Goal: Task Accomplishment & Management: Use online tool/utility

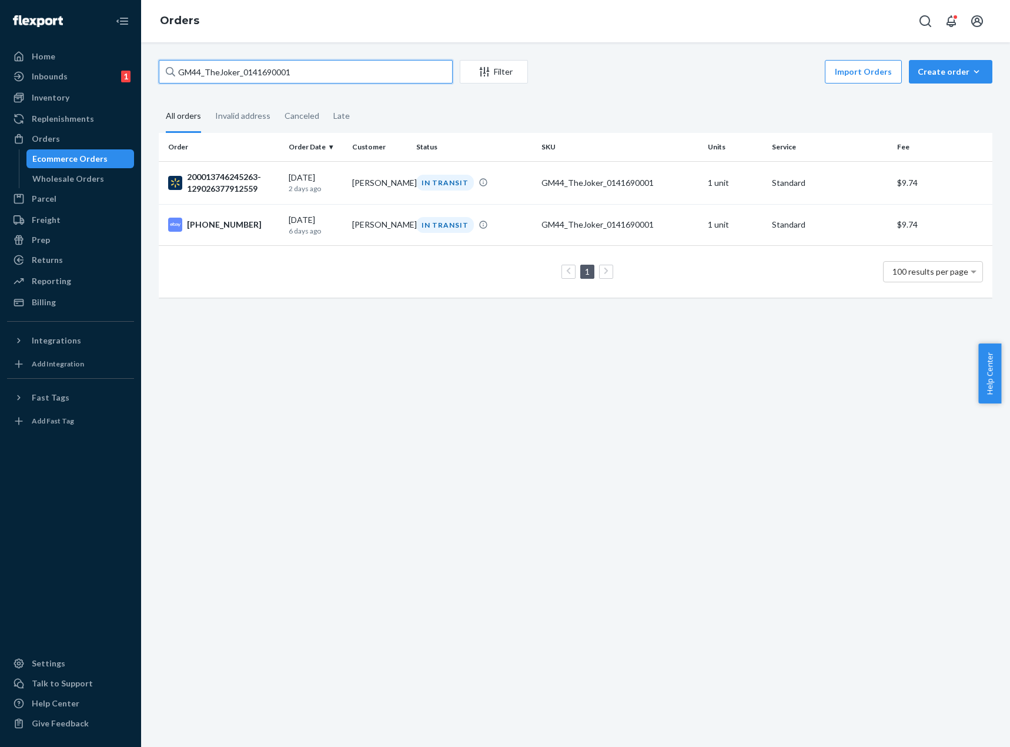
click at [312, 67] on input "GM44_TheJoker_0141690001" at bounding box center [306, 72] width 294 height 24
paste input "3PL_ZR3590_Sand_Desert_Sunset_EDP_100ML"
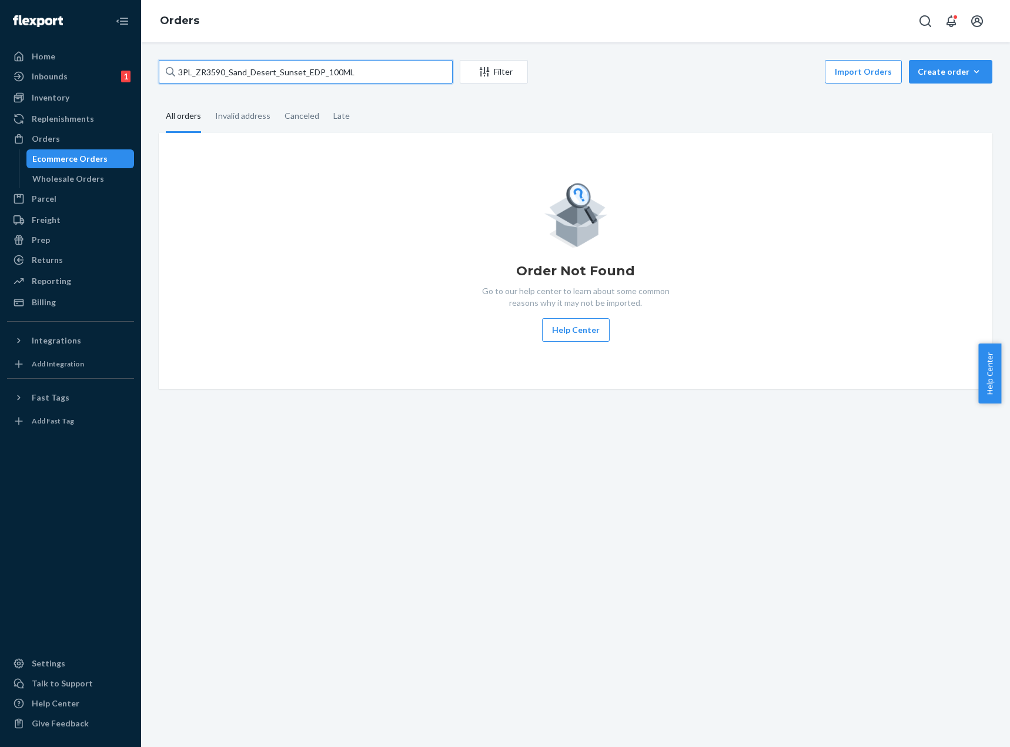
type input "3PL_ZR3590_Sand_Desert_Sunset_EDP_100ML"
click at [63, 99] on div "Inventory" at bounding box center [51, 98] width 38 height 12
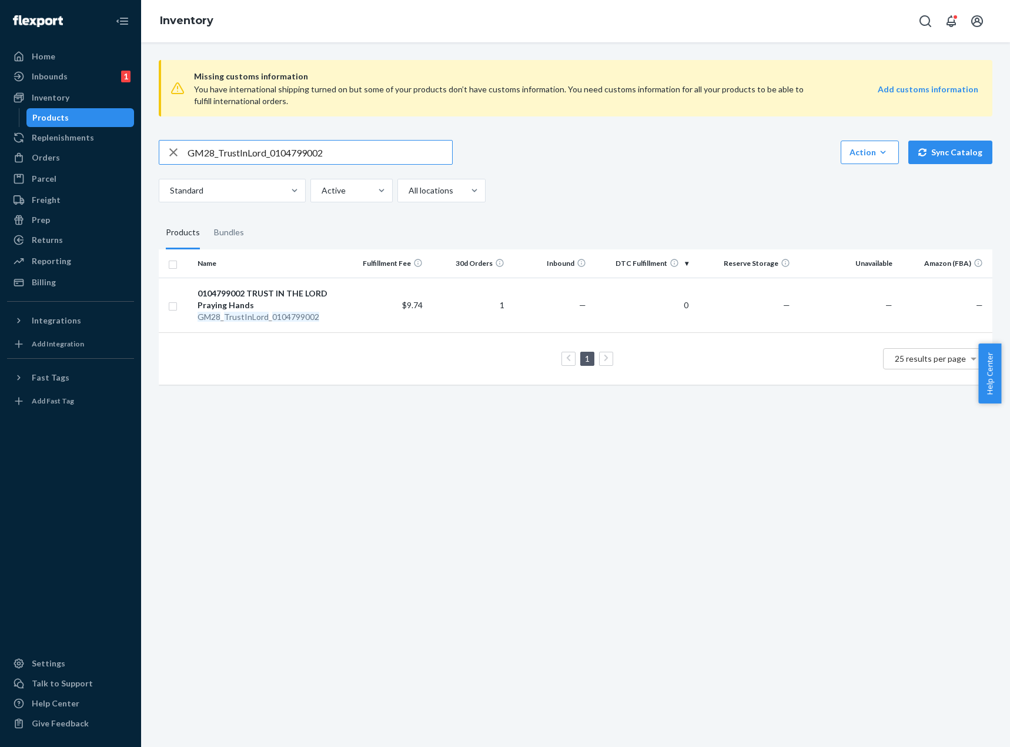
click at [298, 147] on input "GM28_TrustInLord_0104799002" at bounding box center [320, 152] width 265 height 24
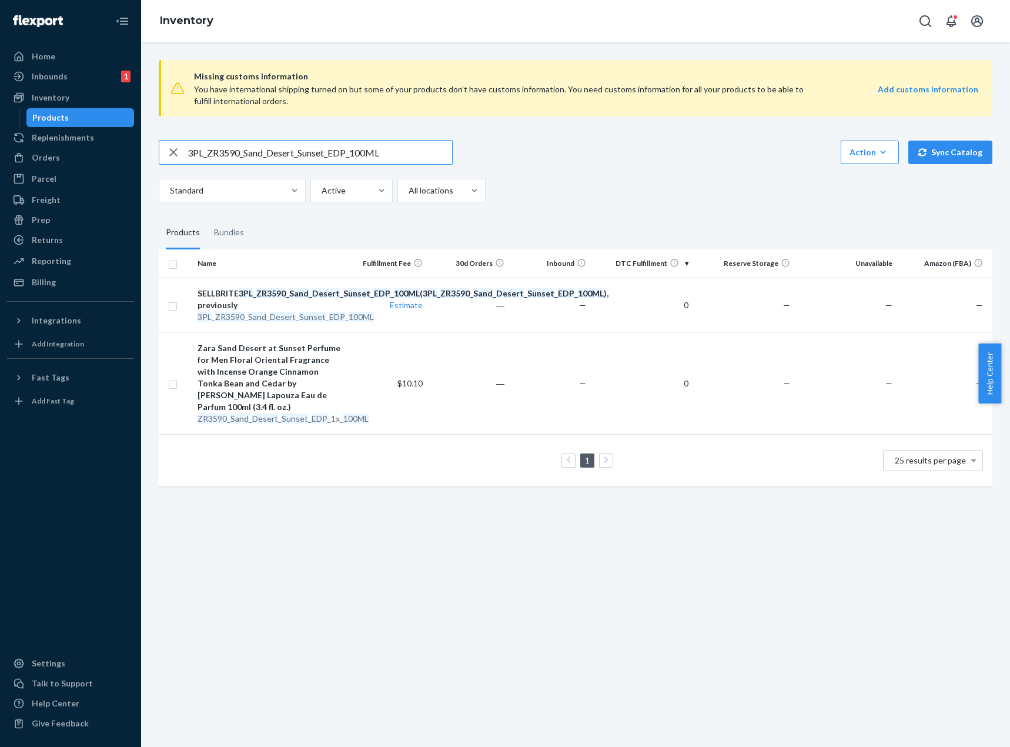
click at [323, 155] on input "3PL_ZR3590_Sand_Desert_Sunset_EDP_100ML" at bounding box center [320, 152] width 265 height 24
click at [263, 153] on input "3PL_ZR3590_Sand_Desert_Sunset_EDP_100ML" at bounding box center [320, 152] width 265 height 24
click at [265, 153] on input "3PL_ZR3590_Sand_Desert_Sunset_EDP_100ML" at bounding box center [320, 152] width 265 height 24
copy div "ZR3590 _ Sand _ Desert _ Sunset _ EDP _1x_ 100ML"
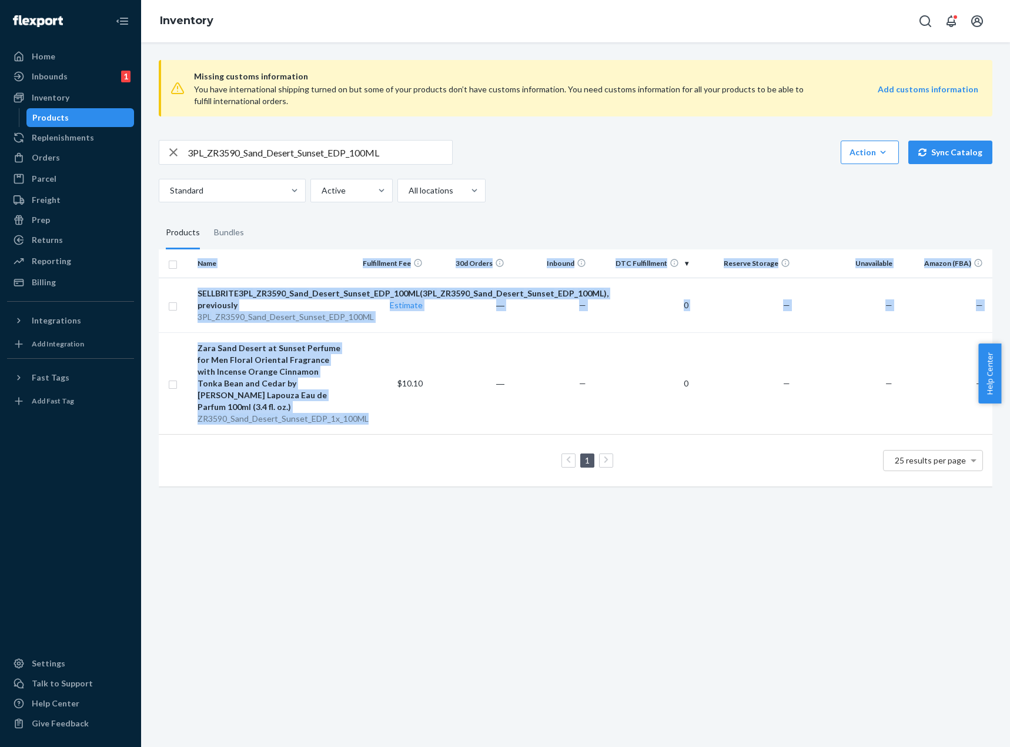
drag, startPoint x: 376, startPoint y: 434, endPoint x: 244, endPoint y: 559, distance: 181.3
click at [246, 559] on div "Missing customs information You have international shipping turned on but some …" at bounding box center [575, 394] width 869 height 704
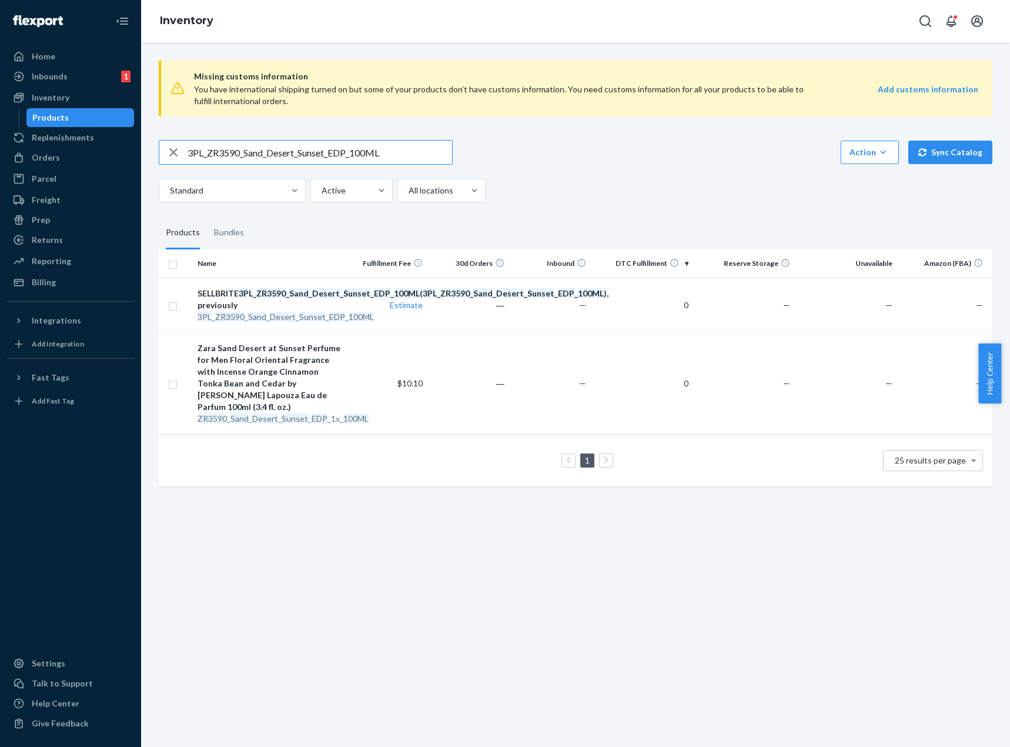
click at [298, 154] on input "3PL_ZR3590_Sand_Desert_Sunset_EDP_100ML" at bounding box center [320, 152] width 265 height 24
paste input "ZR3590_Sand_Desert_Sunset_EDP_1x"
type input "ZR3590_Sand_Desert_Sunset_EDP_1x_100ML"
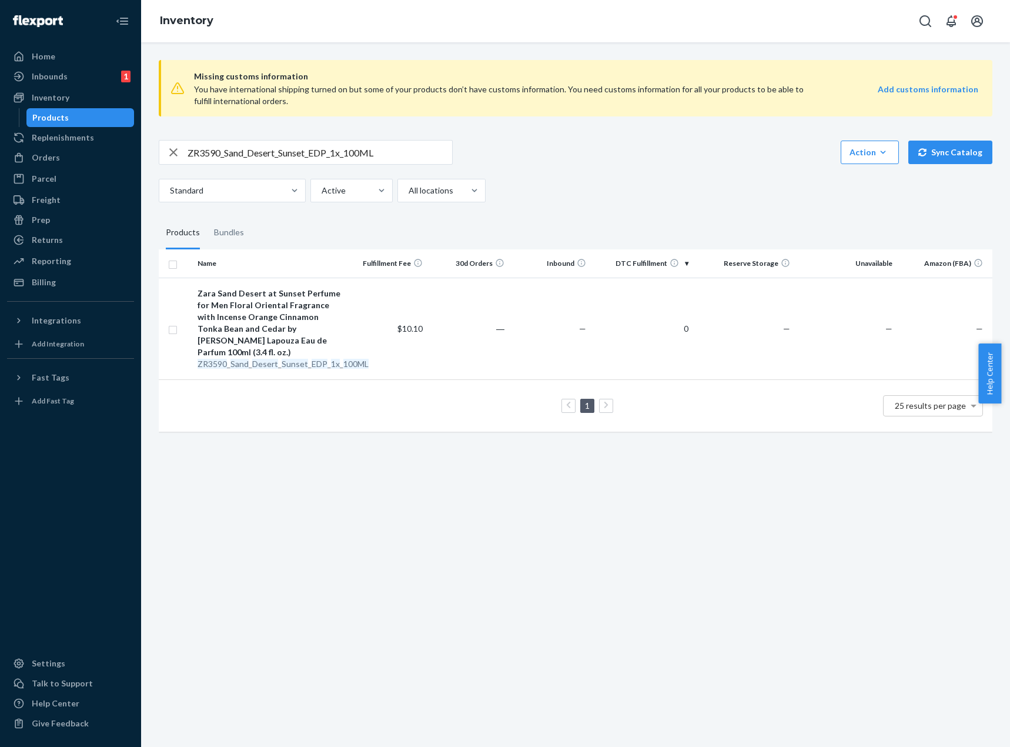
click at [484, 604] on div "Missing customs information You have international shipping turned on but some …" at bounding box center [575, 394] width 869 height 704
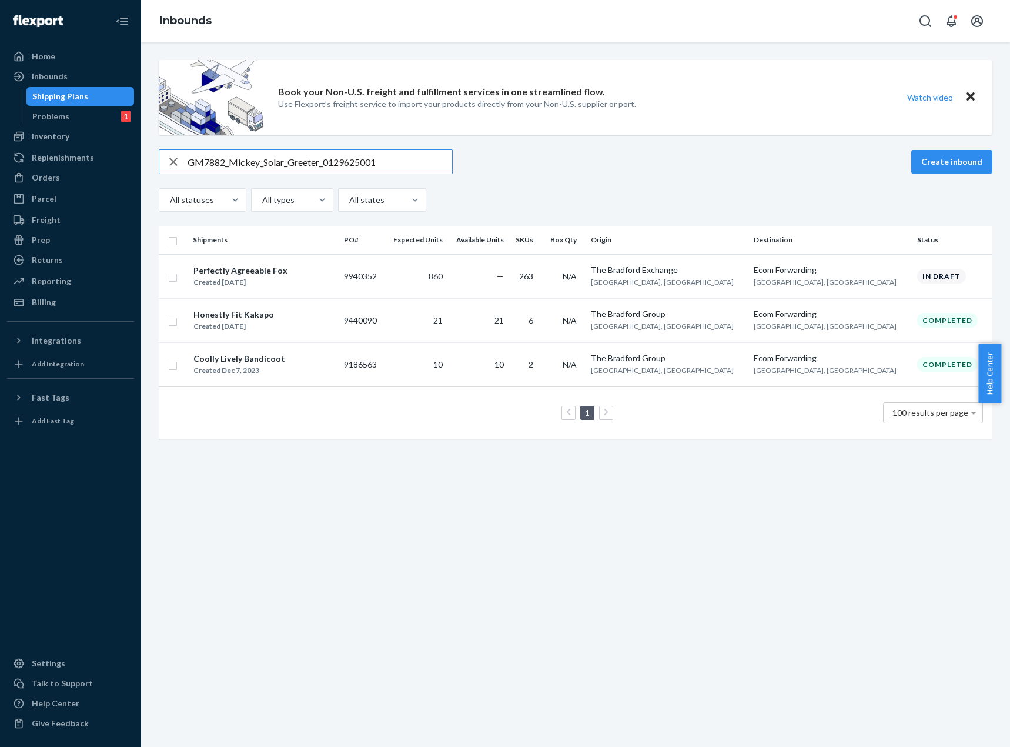
click at [247, 159] on input "GM7882_Mickey_Solar_Greeter_0129625001" at bounding box center [320, 162] width 265 height 24
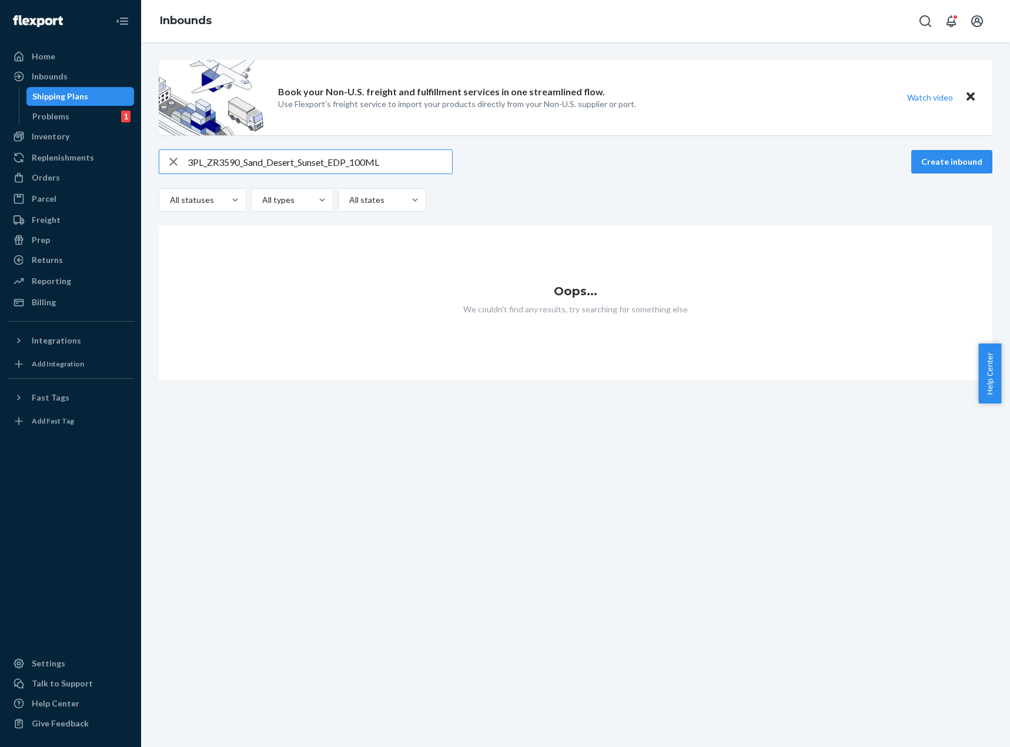
click at [309, 167] on input "3PL_ZR3590_Sand_Desert_Sunset_EDP_100ML" at bounding box center [320, 162] width 265 height 24
paste input "ZR3590_Sand_Desert_Sunset_EDP_1x"
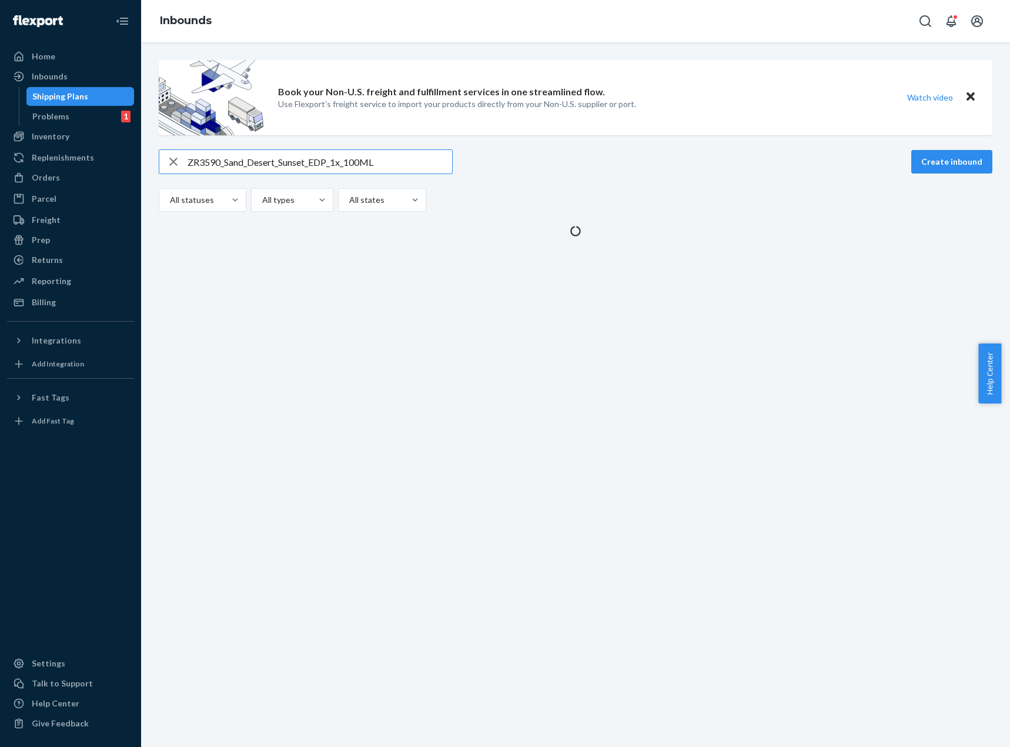
type input "ZR3590_Sand_Desert_Sunset_EDP_1x_100ML"
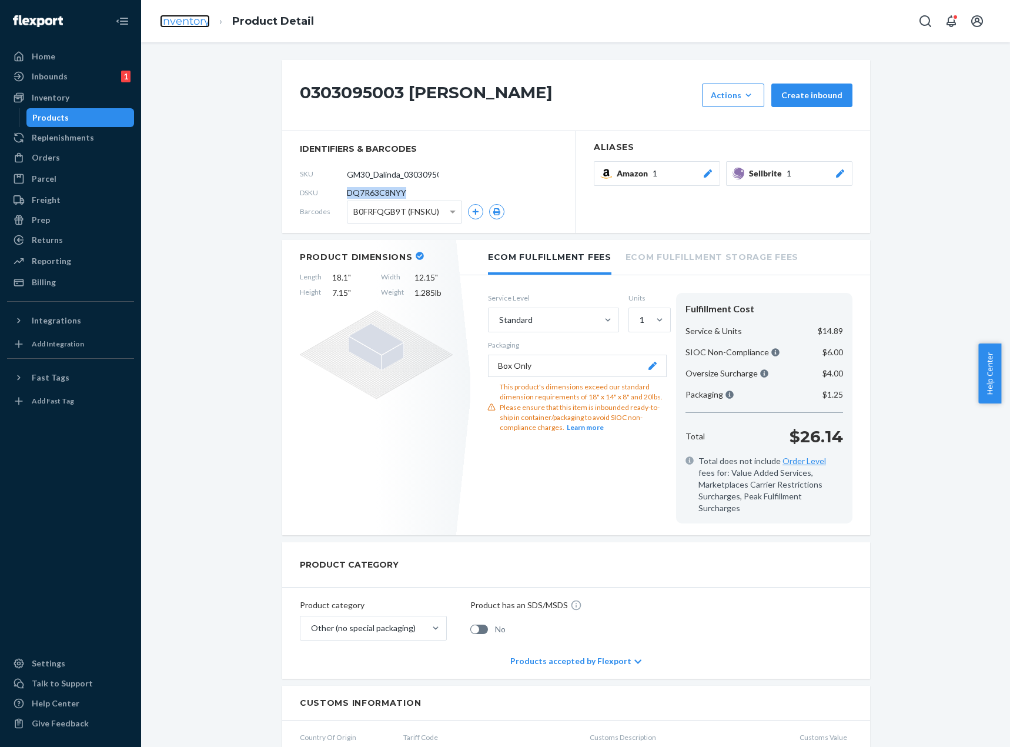
click at [193, 26] on link "Inventory" at bounding box center [185, 21] width 50 height 13
